Goal: Task Accomplishment & Management: Complete application form

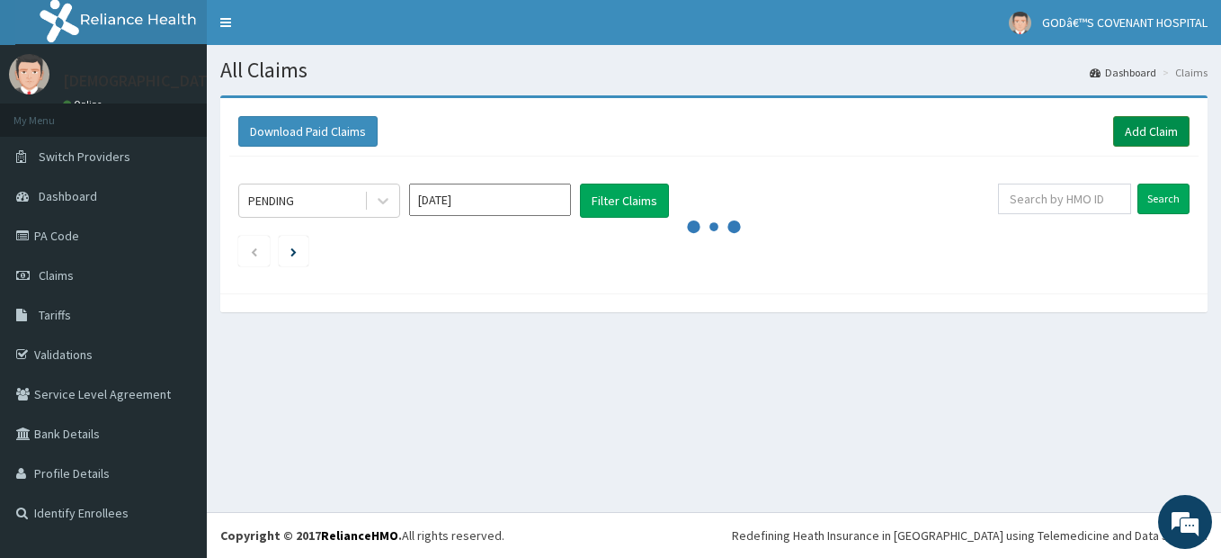
click at [1157, 125] on link "Add Claim" at bounding box center [1151, 131] width 76 height 31
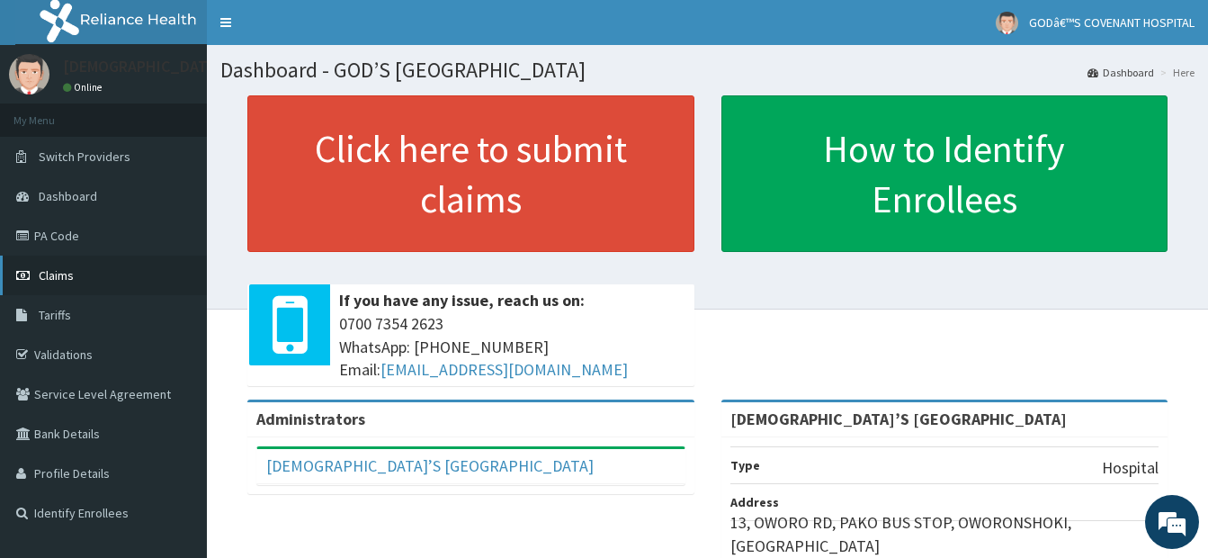
click at [58, 280] on span "Claims" at bounding box center [56, 275] width 35 height 16
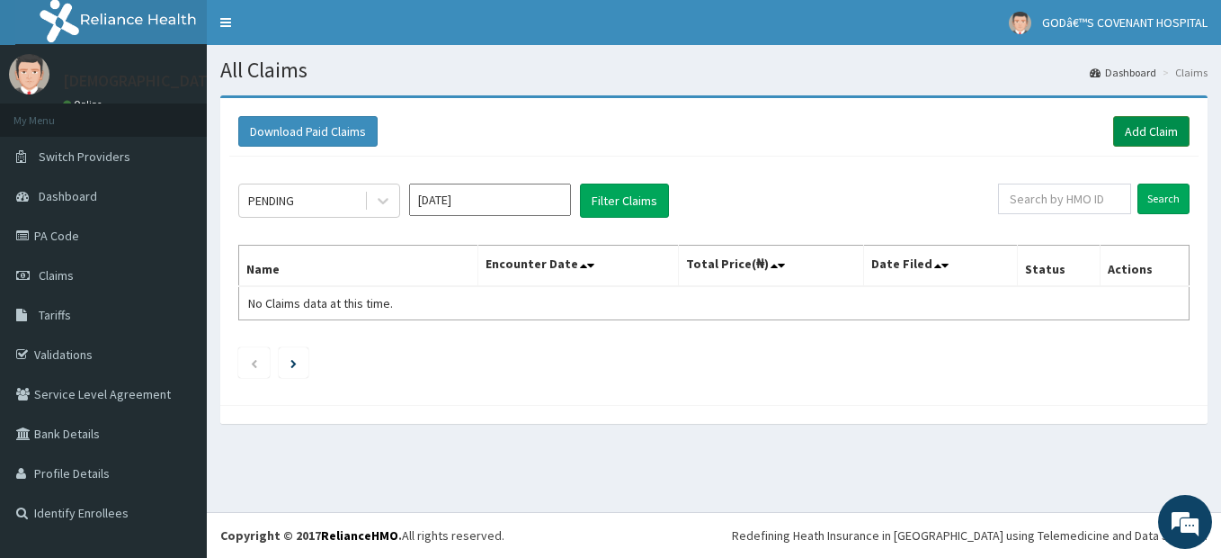
click at [1159, 138] on link "Add Claim" at bounding box center [1151, 131] width 76 height 31
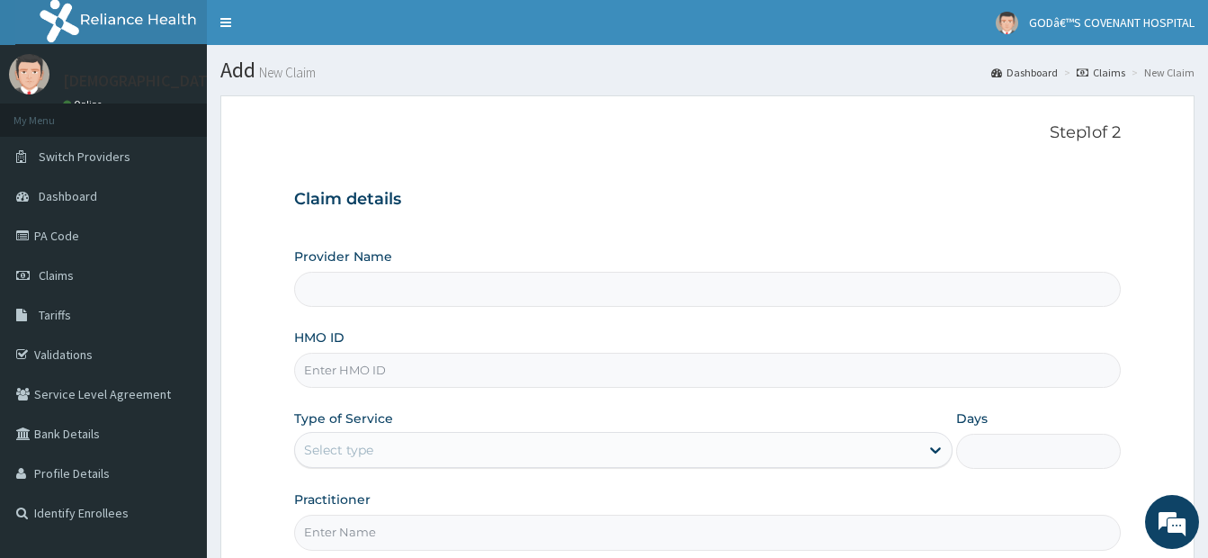
type input "[DEMOGRAPHIC_DATA]’S [GEOGRAPHIC_DATA]"
click at [358, 378] on input "HMO ID" at bounding box center [707, 370] width 826 height 35
type input "WAK/10096/A"
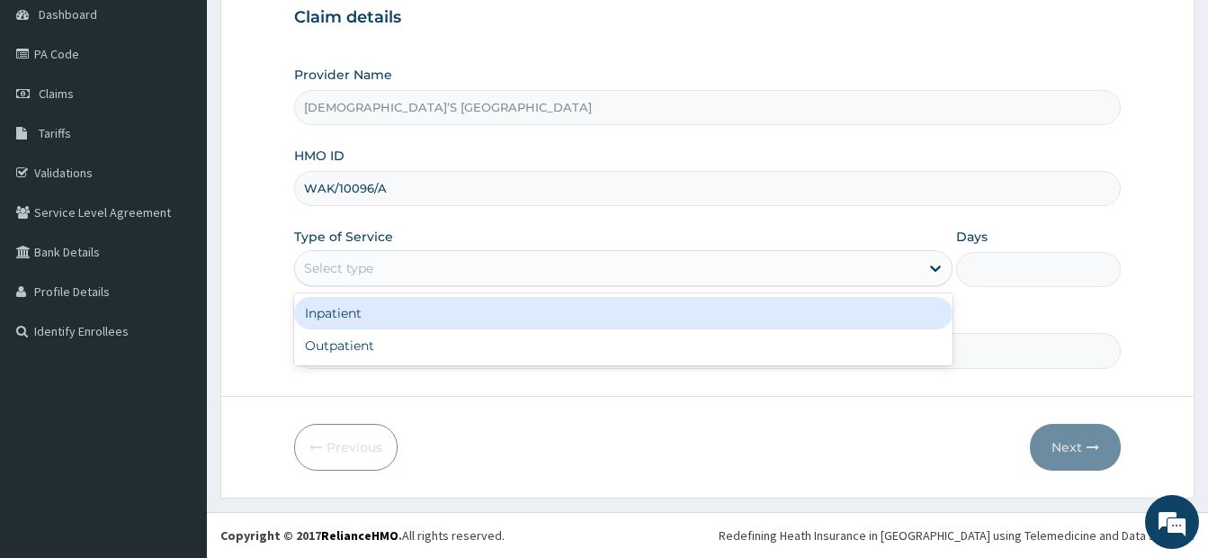
click at [378, 251] on div "Select type" at bounding box center [623, 268] width 658 height 36
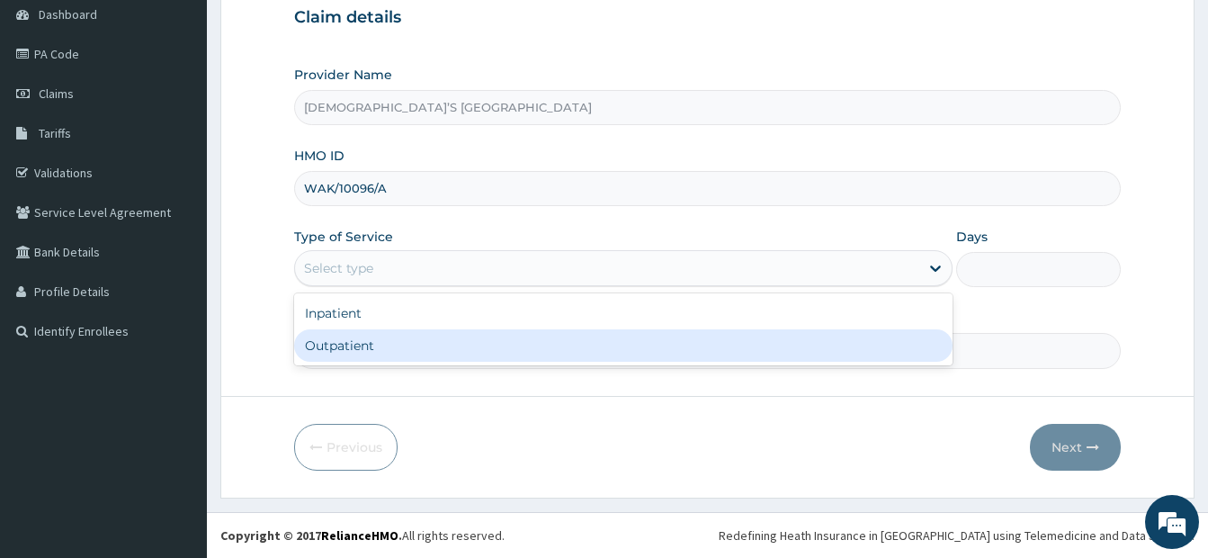
click at [369, 344] on div "Outpatient" at bounding box center [623, 345] width 658 height 32
type input "1"
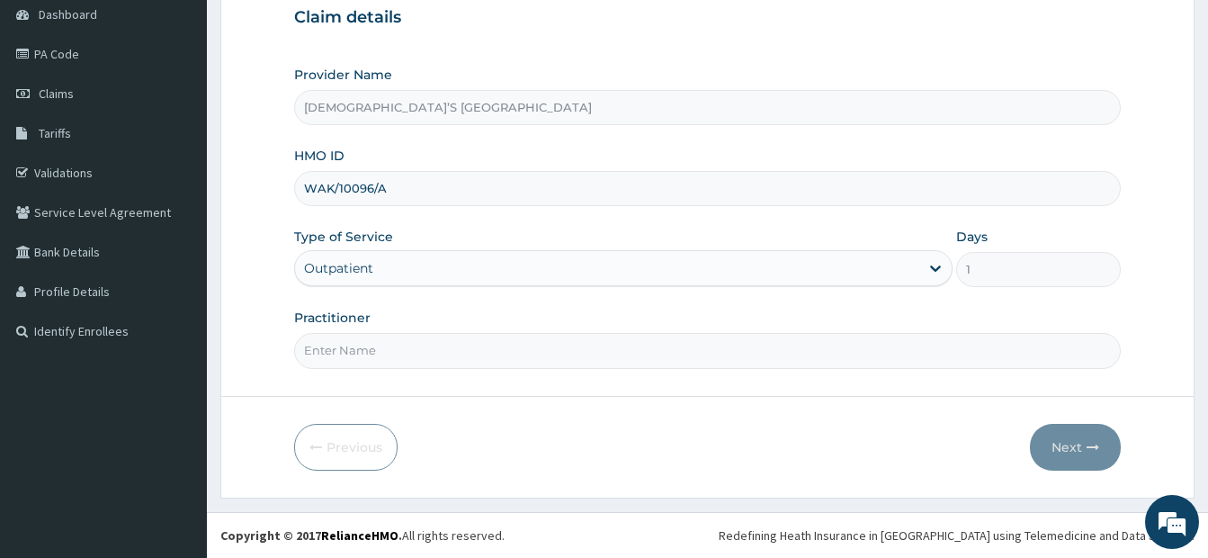
scroll to position [0, 0]
drag, startPoint x: 412, startPoint y: 350, endPoint x: 413, endPoint y: 363, distance: 13.5
click at [412, 352] on input "Practitioner" at bounding box center [707, 350] width 826 height 35
type input "DR. DARE"
click at [1062, 442] on button "Next" at bounding box center [1075, 447] width 91 height 47
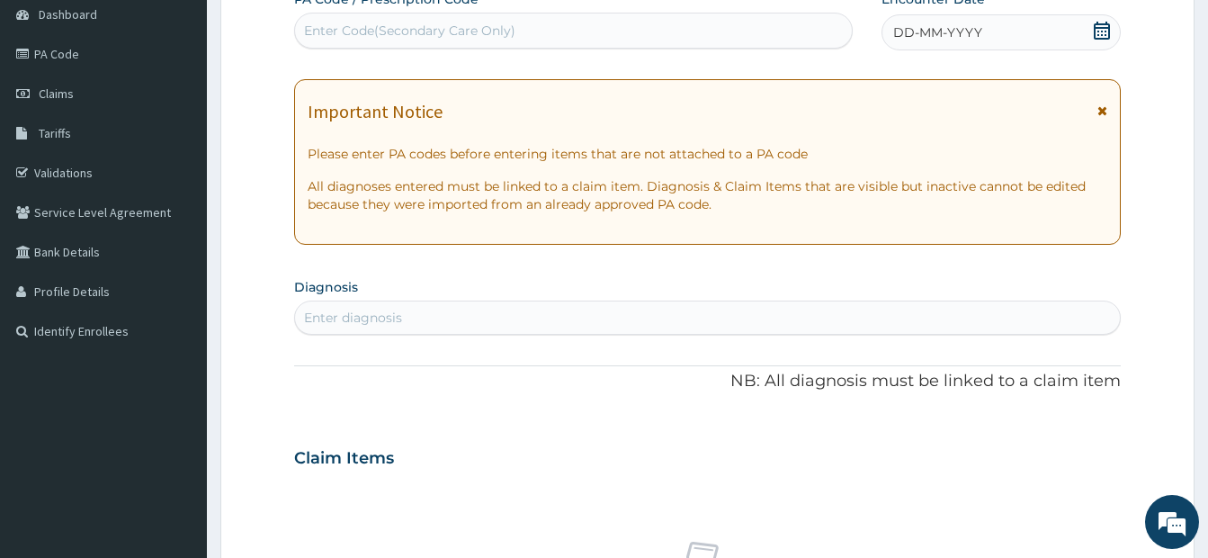
click at [419, 27] on div "Enter Code(Secondary Care Only)" at bounding box center [409, 31] width 211 height 18
type input "PA/EF00FD"
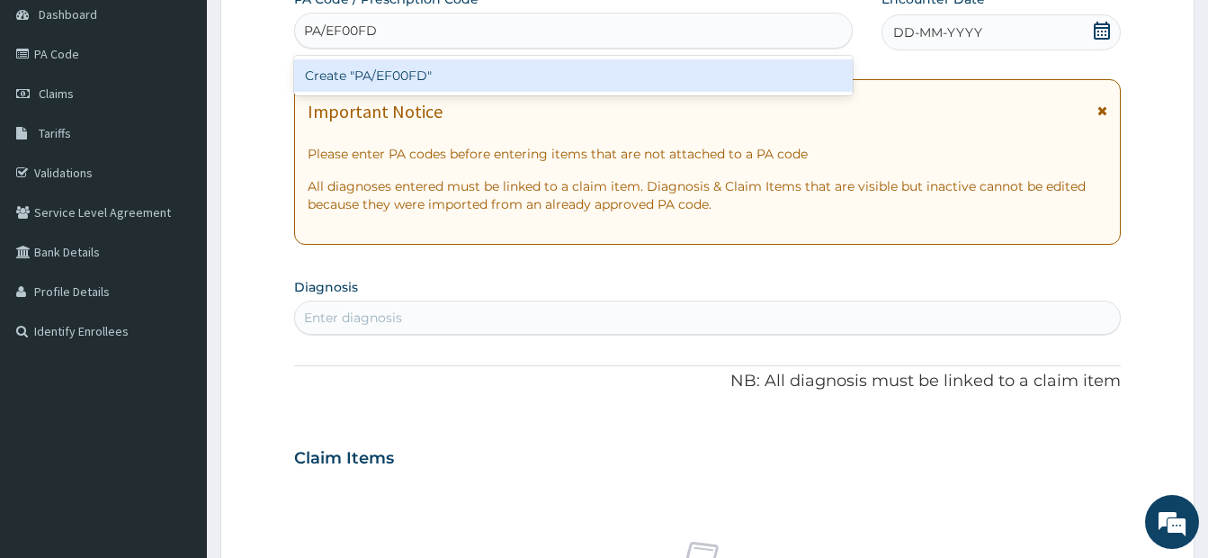
click at [420, 69] on div "Create "PA/EF00FD"" at bounding box center [573, 75] width 558 height 32
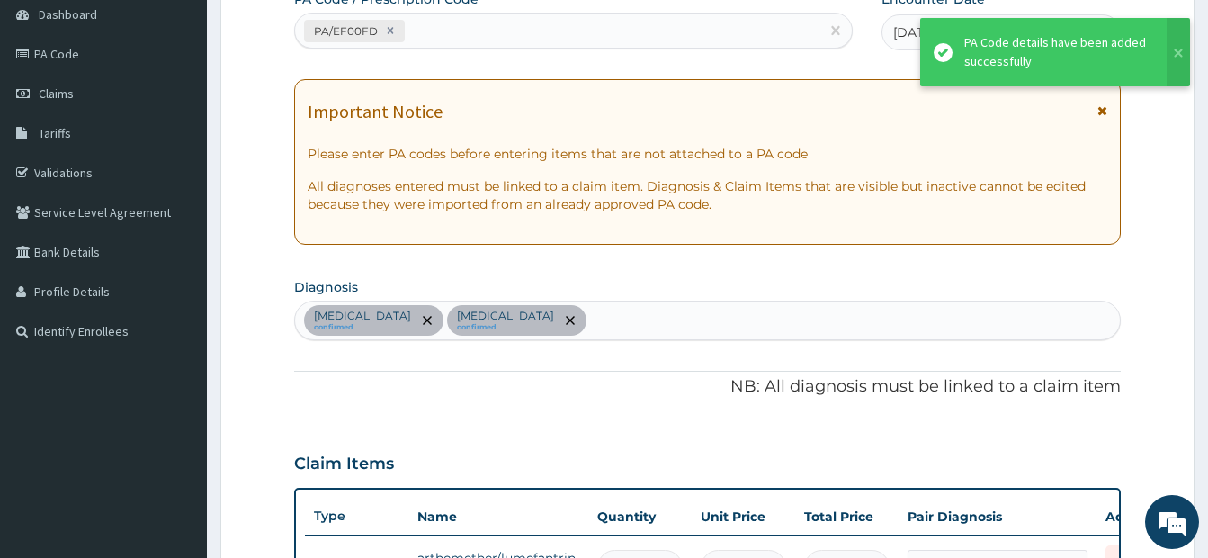
scroll to position [656, 0]
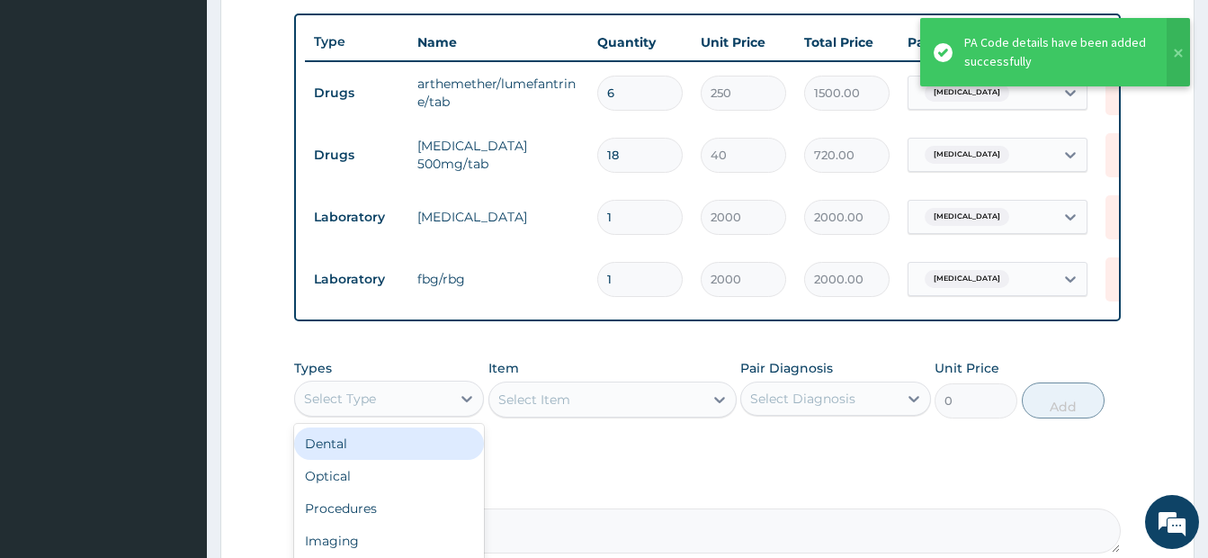
click at [394, 413] on div "Select Type" at bounding box center [373, 398] width 156 height 29
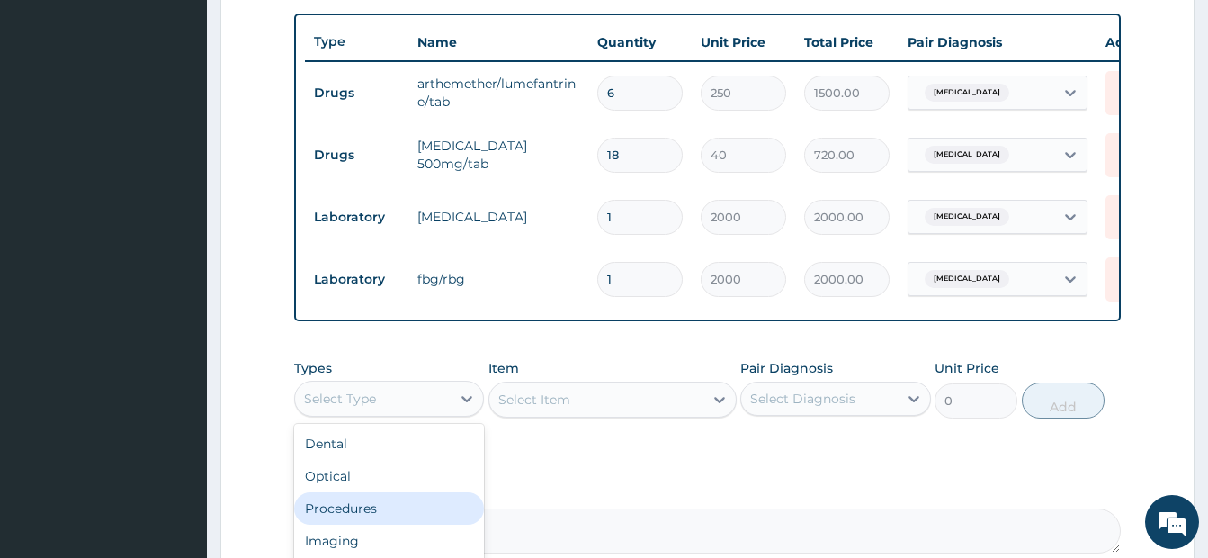
click at [390, 513] on div "Procedures" at bounding box center [389, 508] width 190 height 32
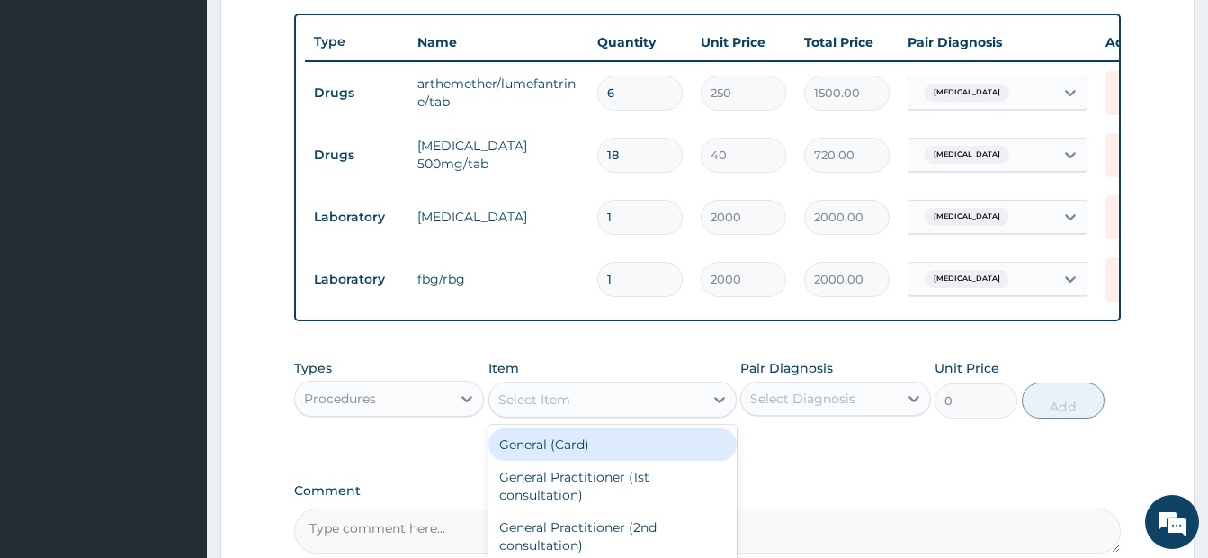
click at [585, 411] on div "Select Item" at bounding box center [596, 399] width 214 height 29
type input "GP"
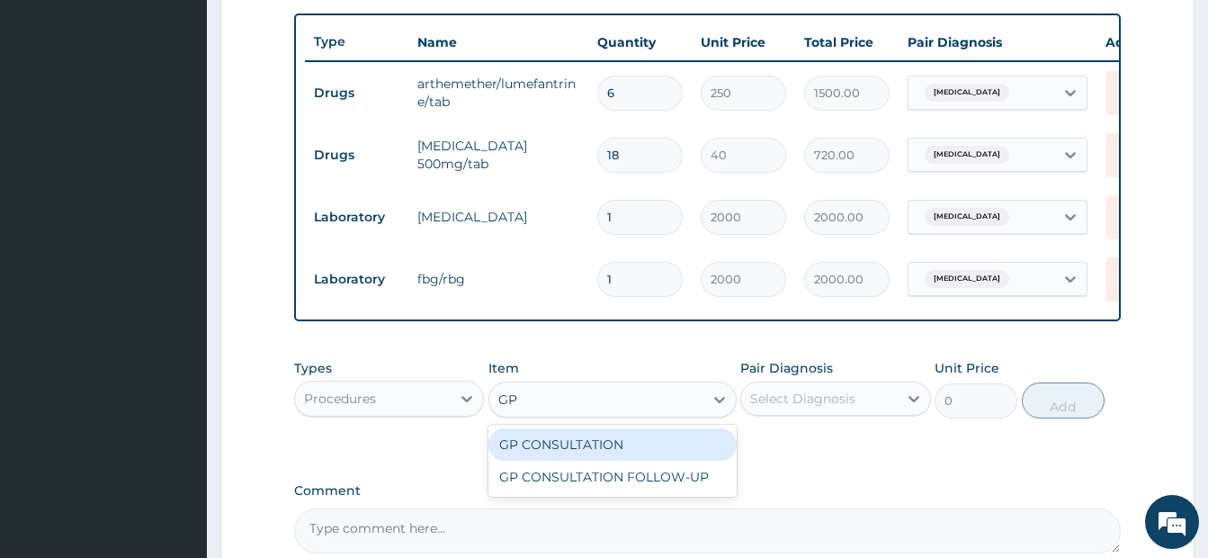
click at [604, 460] on div "GP CONSULTATION" at bounding box center [612, 444] width 248 height 32
type input "3500"
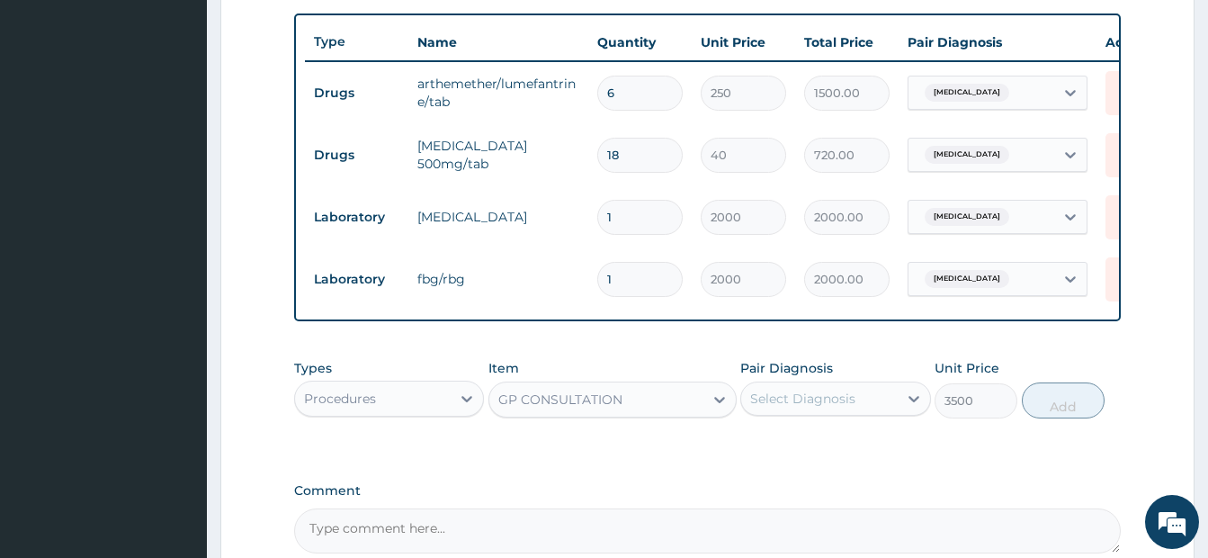
click at [820, 407] on div "Select Diagnosis" at bounding box center [802, 398] width 105 height 18
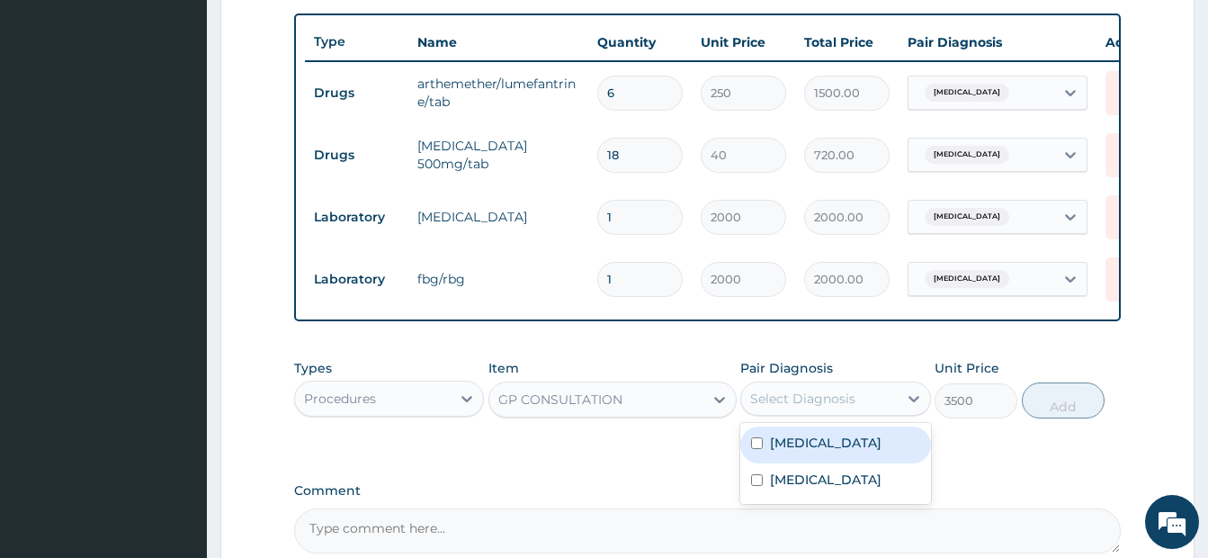
click at [763, 460] on div "Malaria" at bounding box center [835, 444] width 190 height 37
checkbox input "true"
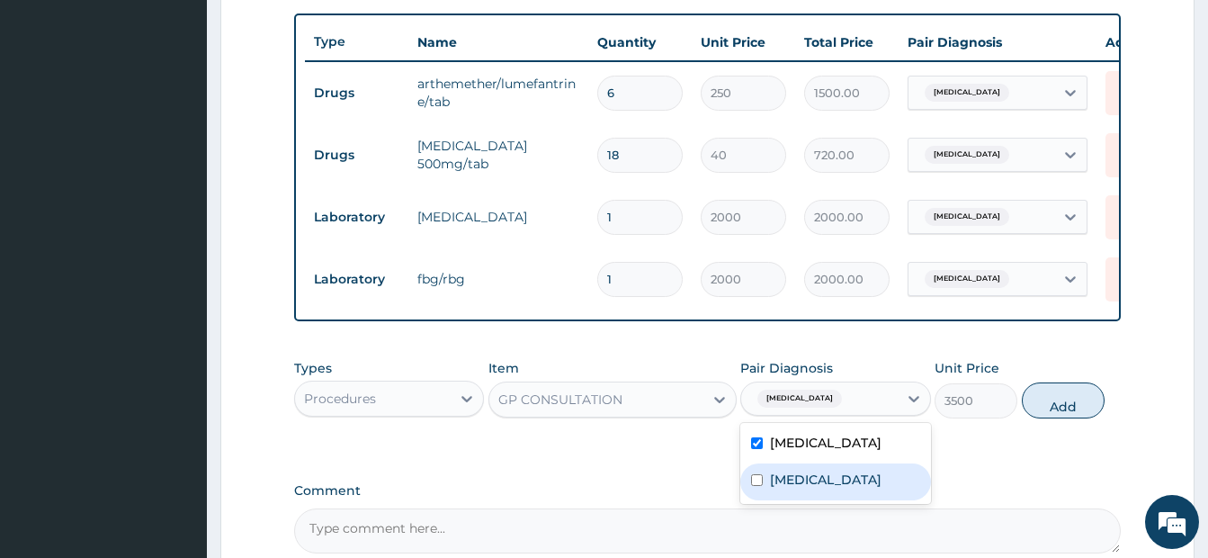
click at [760, 486] on input "checkbox" at bounding box center [757, 480] width 12 height 12
checkbox input "true"
click at [1053, 416] on button "Add" at bounding box center [1063, 400] width 83 height 36
type input "0"
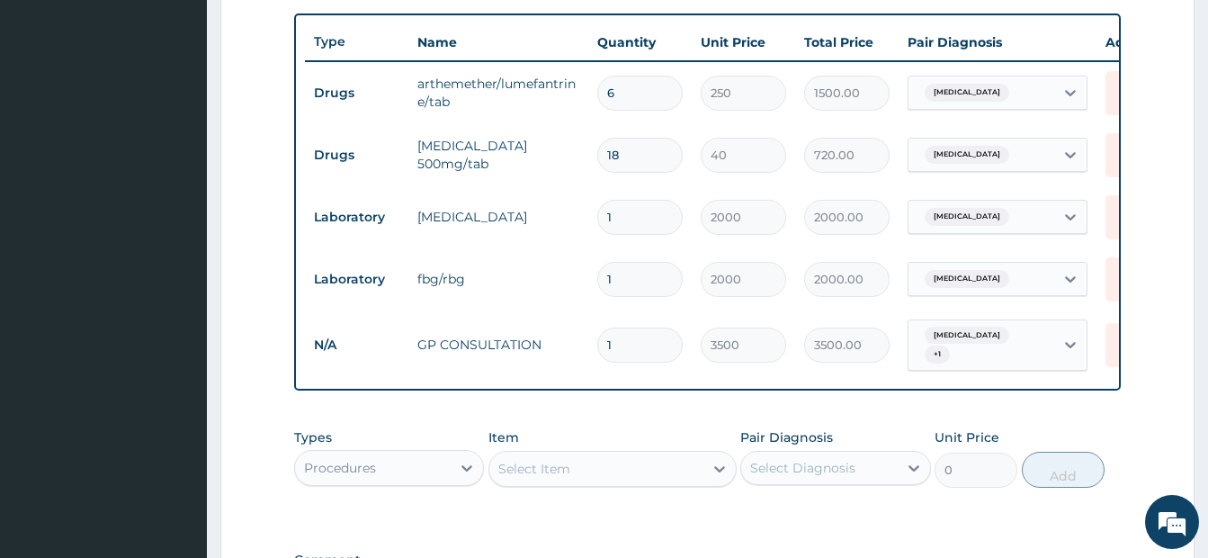
click at [469, 424] on div "Types Procedures Item Select Item Pair Diagnosis Select Diagnosis Unit Price 0 …" at bounding box center [707, 457] width 826 height 77
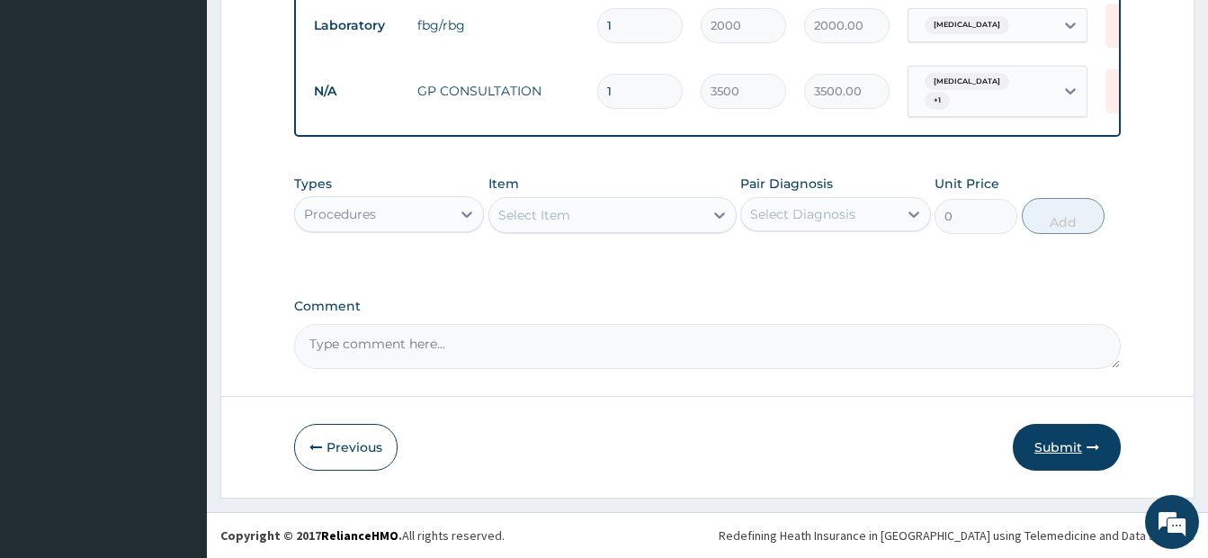
click at [1048, 444] on button "Submit" at bounding box center [1067, 447] width 108 height 47
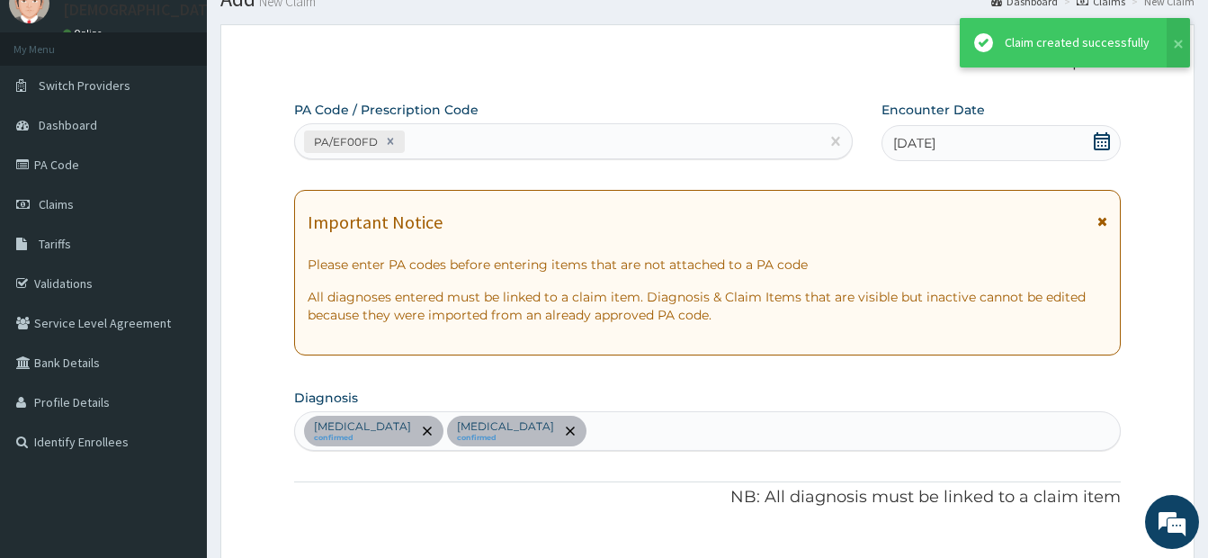
scroll to position [915, 0]
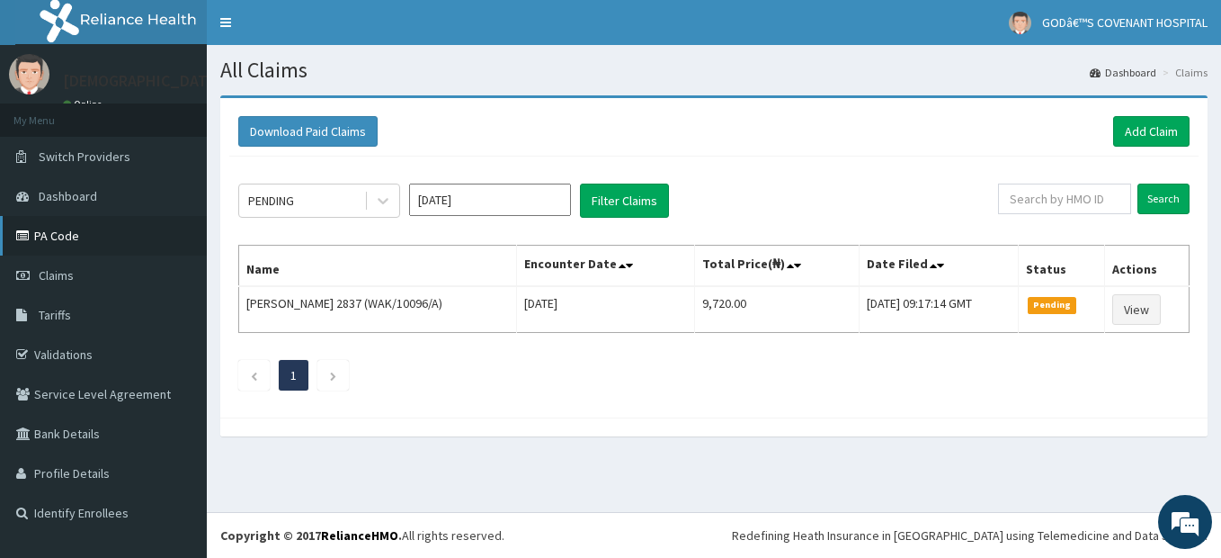
click at [63, 239] on link "PA Code" at bounding box center [103, 236] width 207 height 40
